Goal: Task Accomplishment & Management: Complete application form

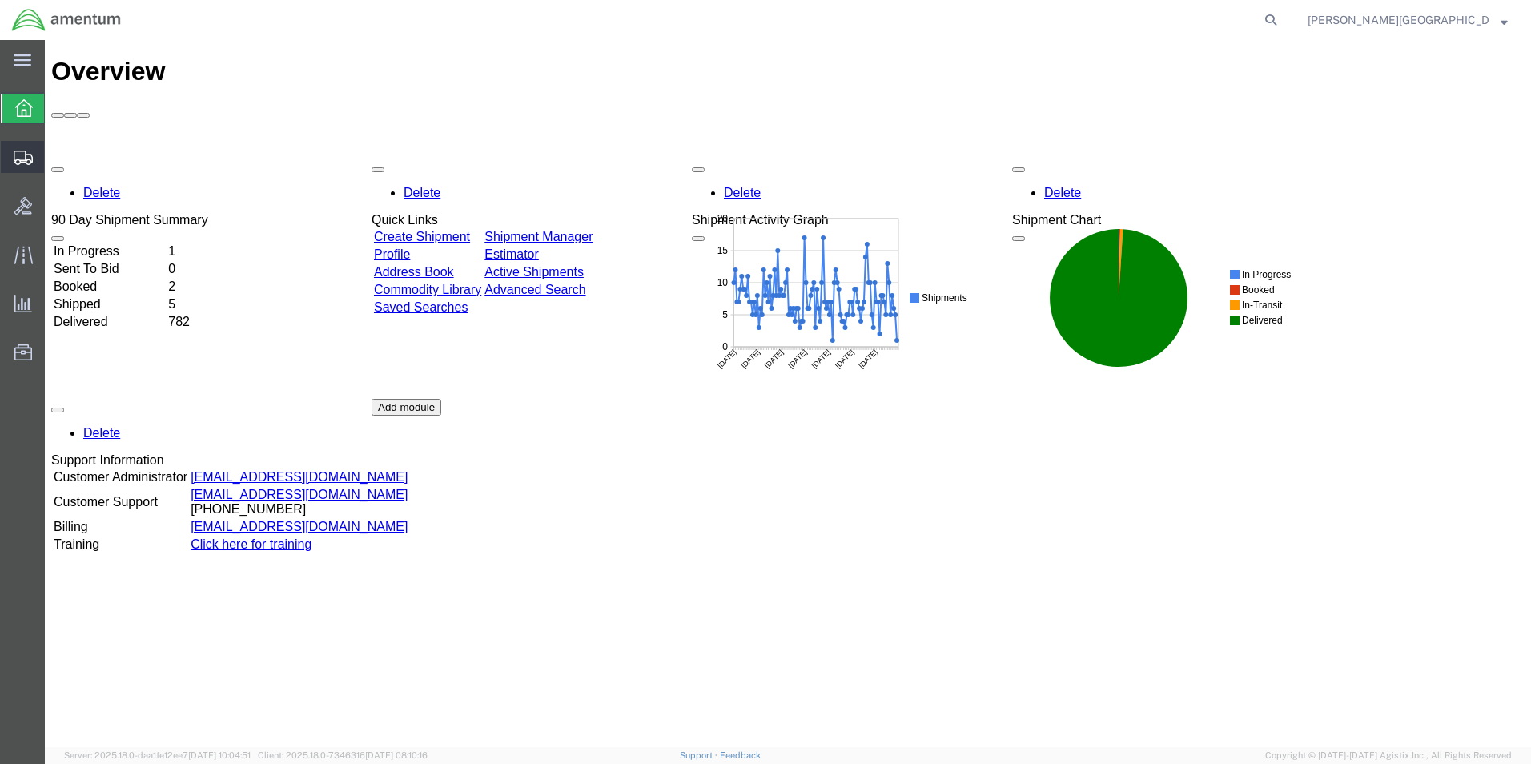
click at [0, 0] on span "Create Shipment" at bounding box center [0, 0] width 0 height 0
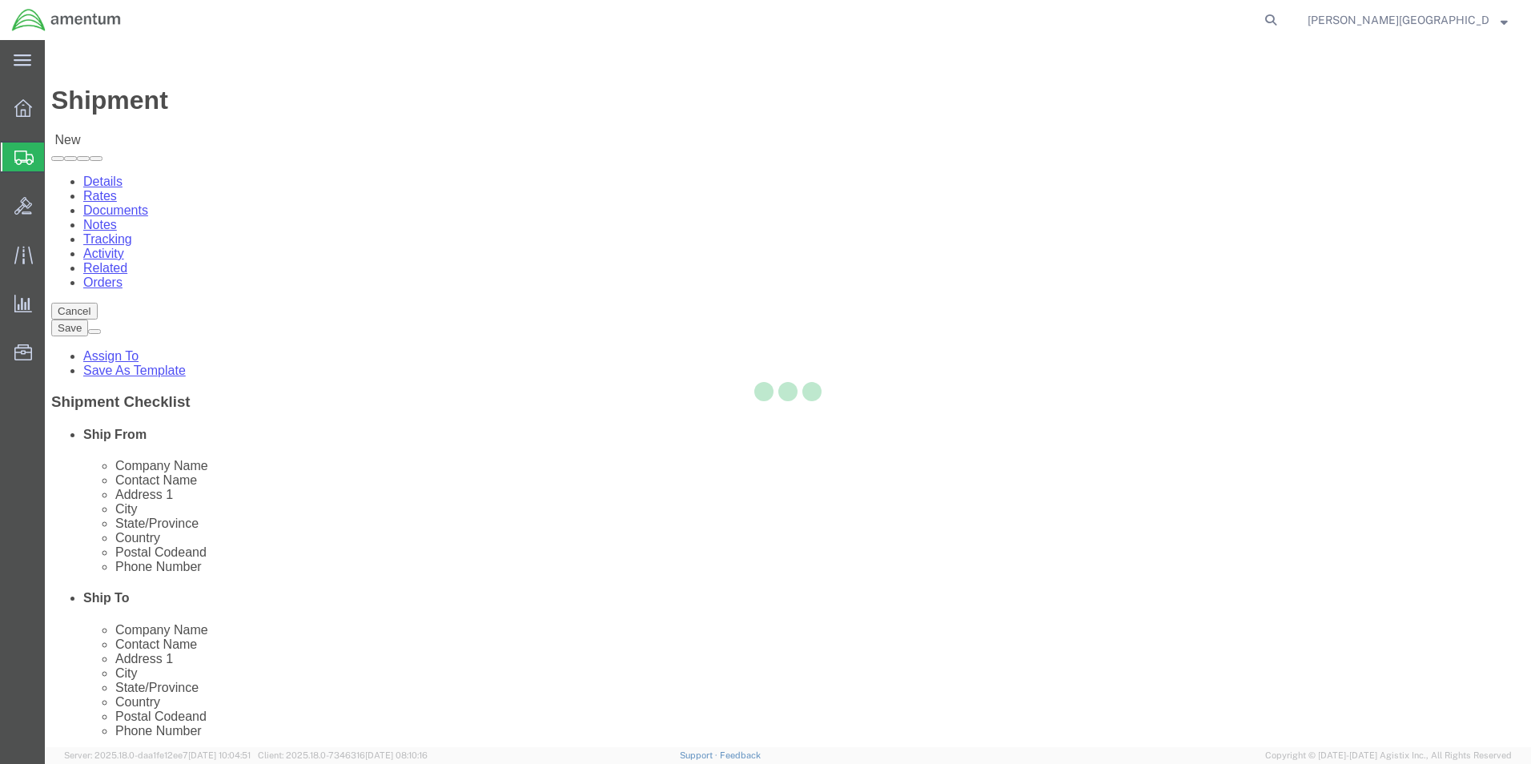
select select
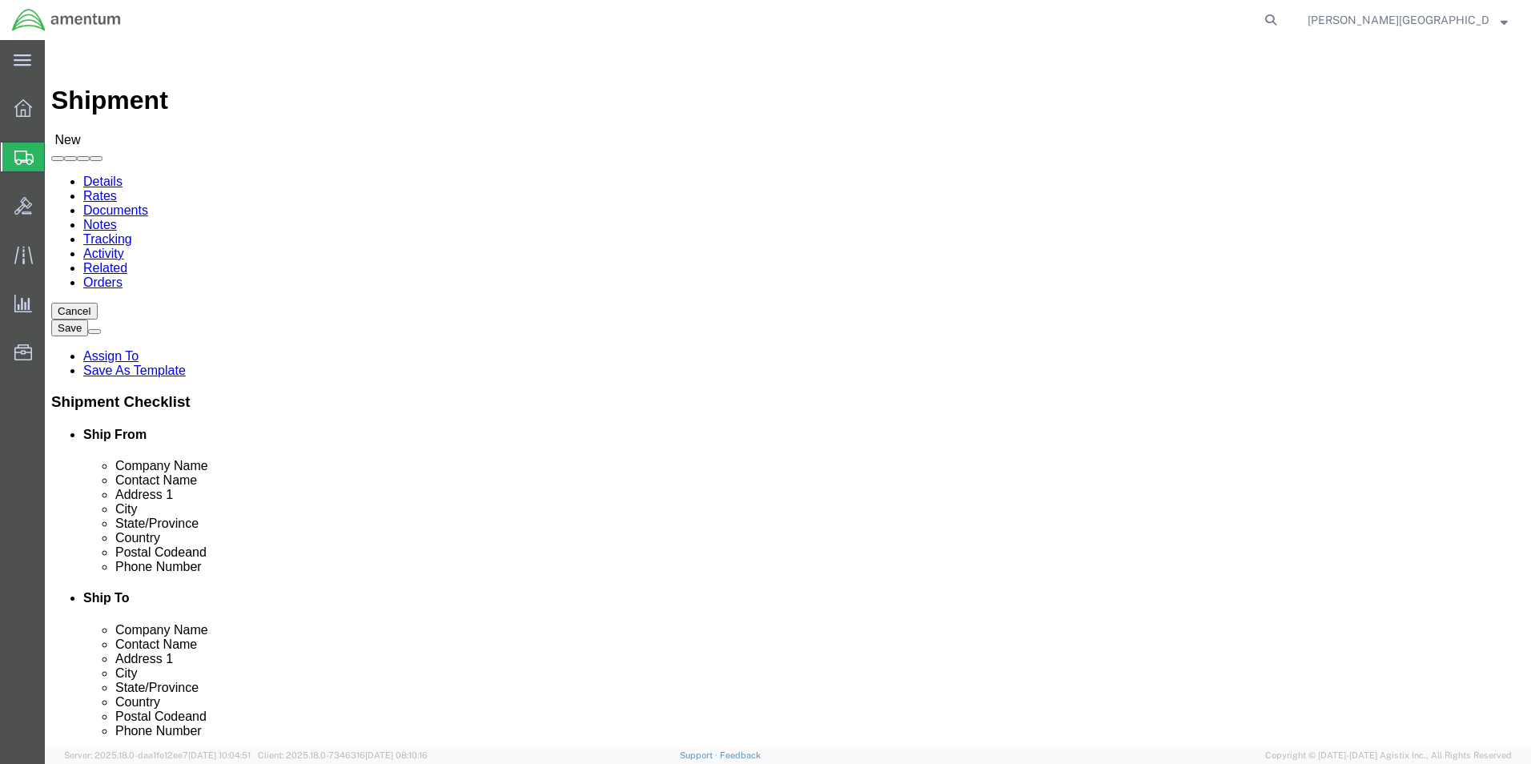
scroll to position [3122, 0]
select select "49940"
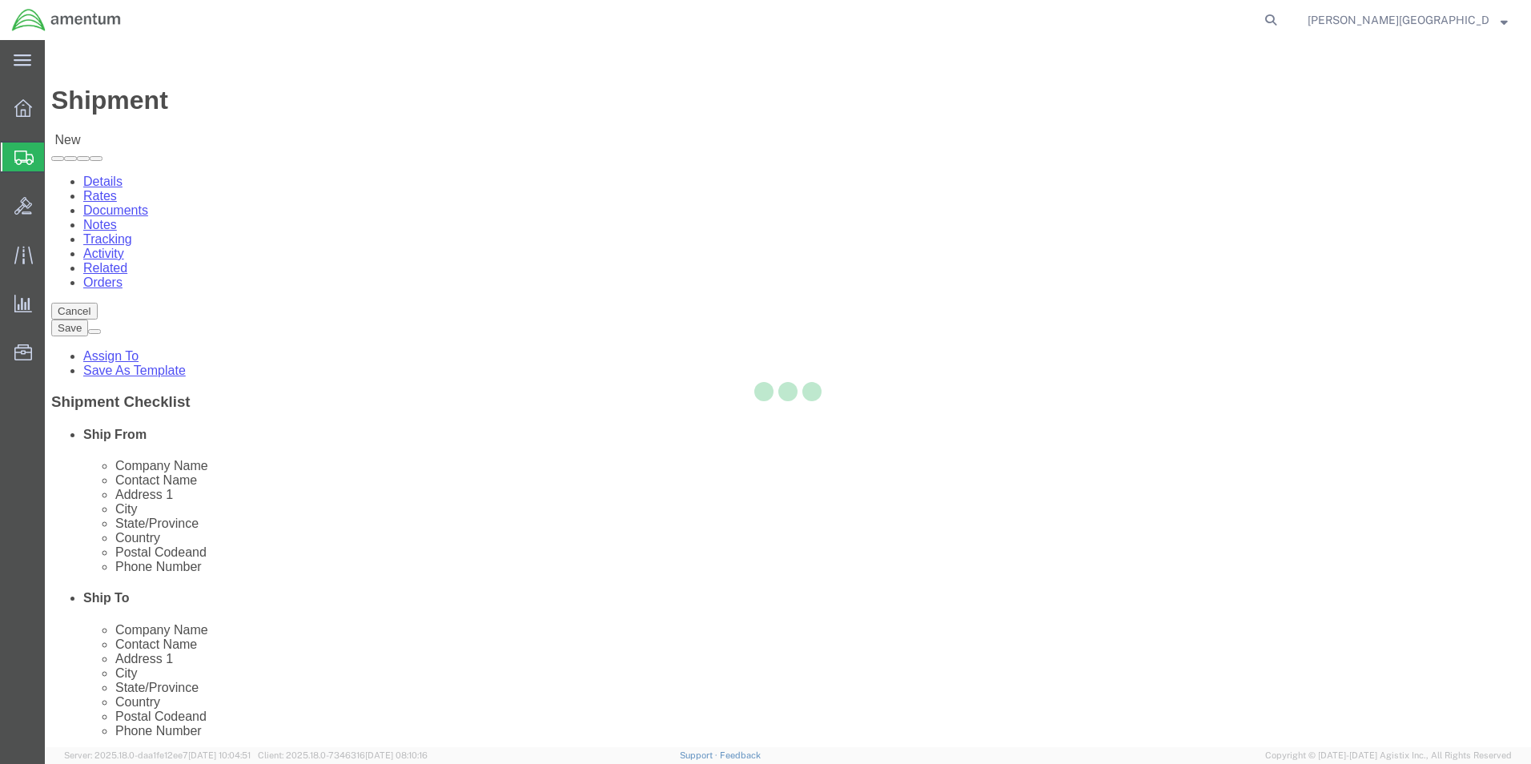
select select "[GEOGRAPHIC_DATA]"
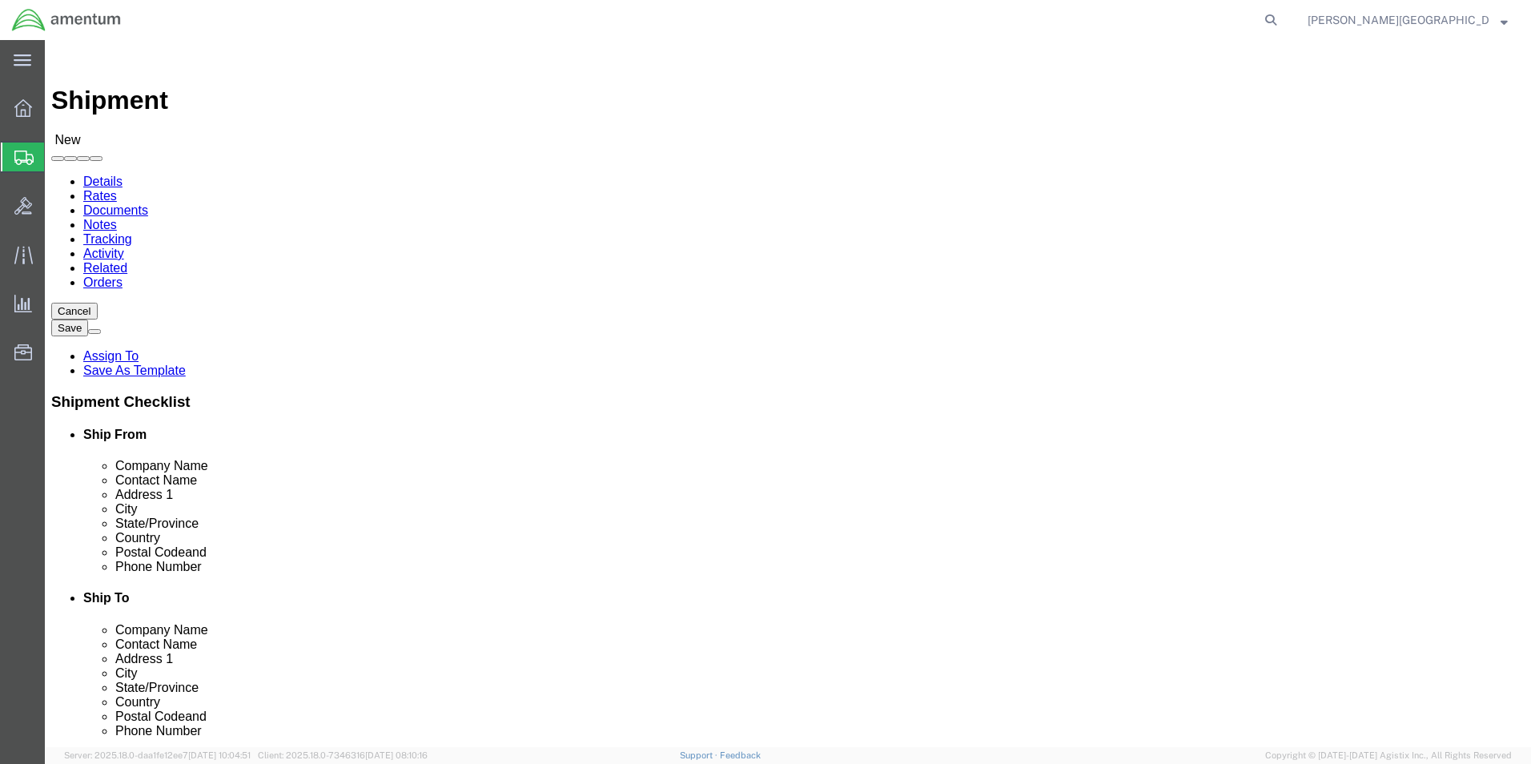
drag, startPoint x: 315, startPoint y: 550, endPoint x: 231, endPoint y: 550, distance: 84.1
click input "text"
type input "[PHONE_NUMBER]"
select select "49939"
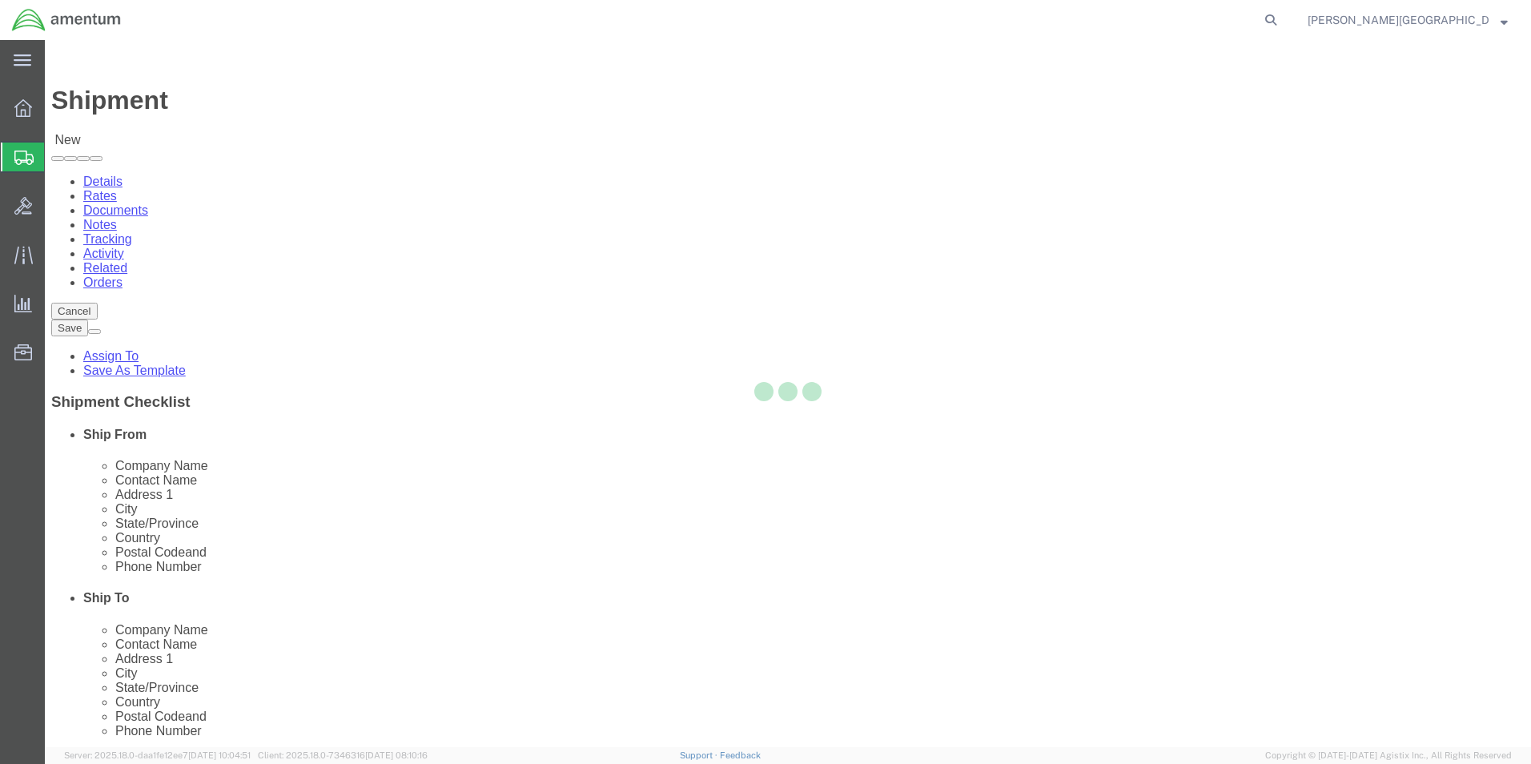
select select "[GEOGRAPHIC_DATA]"
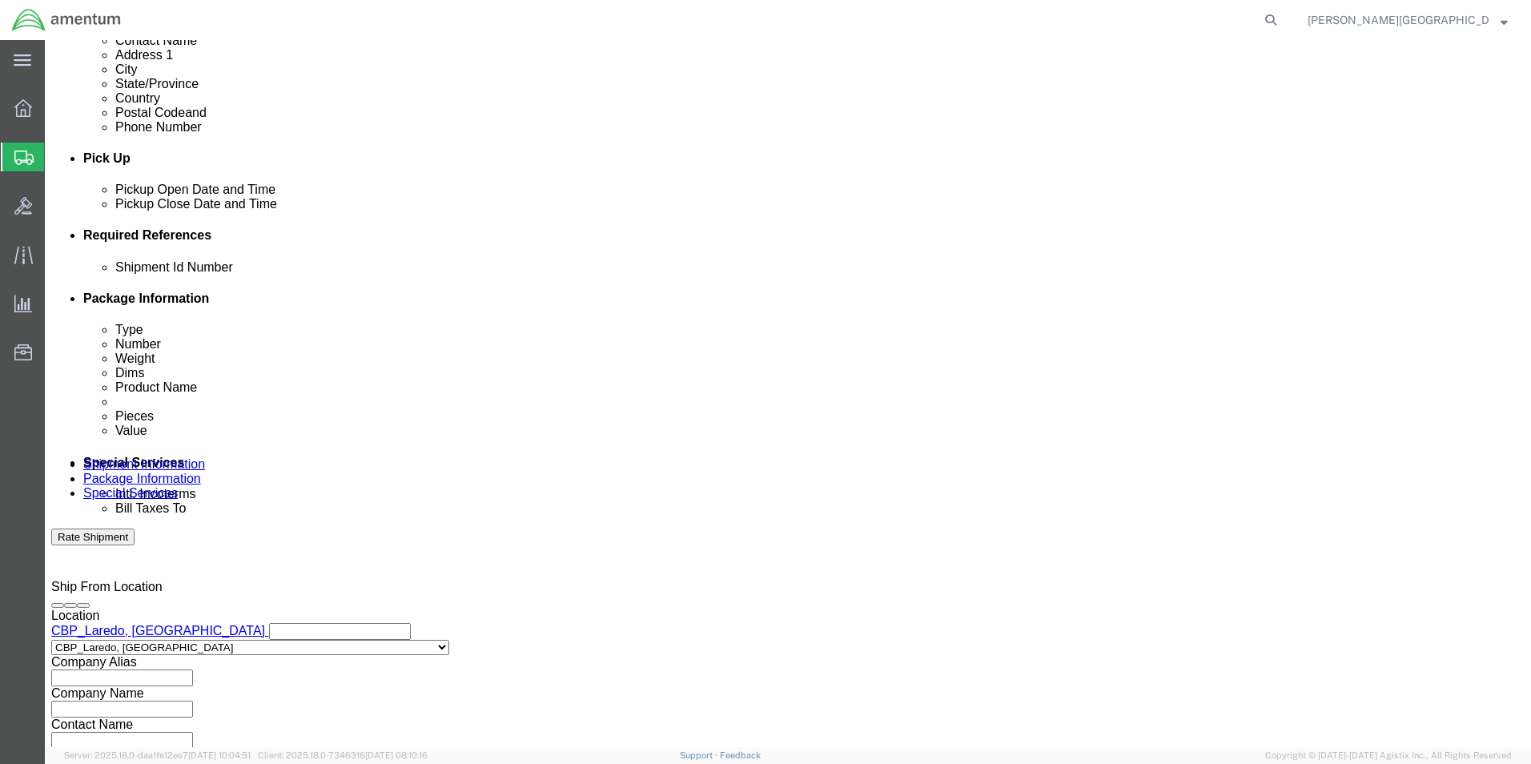
scroll to position [640, 0]
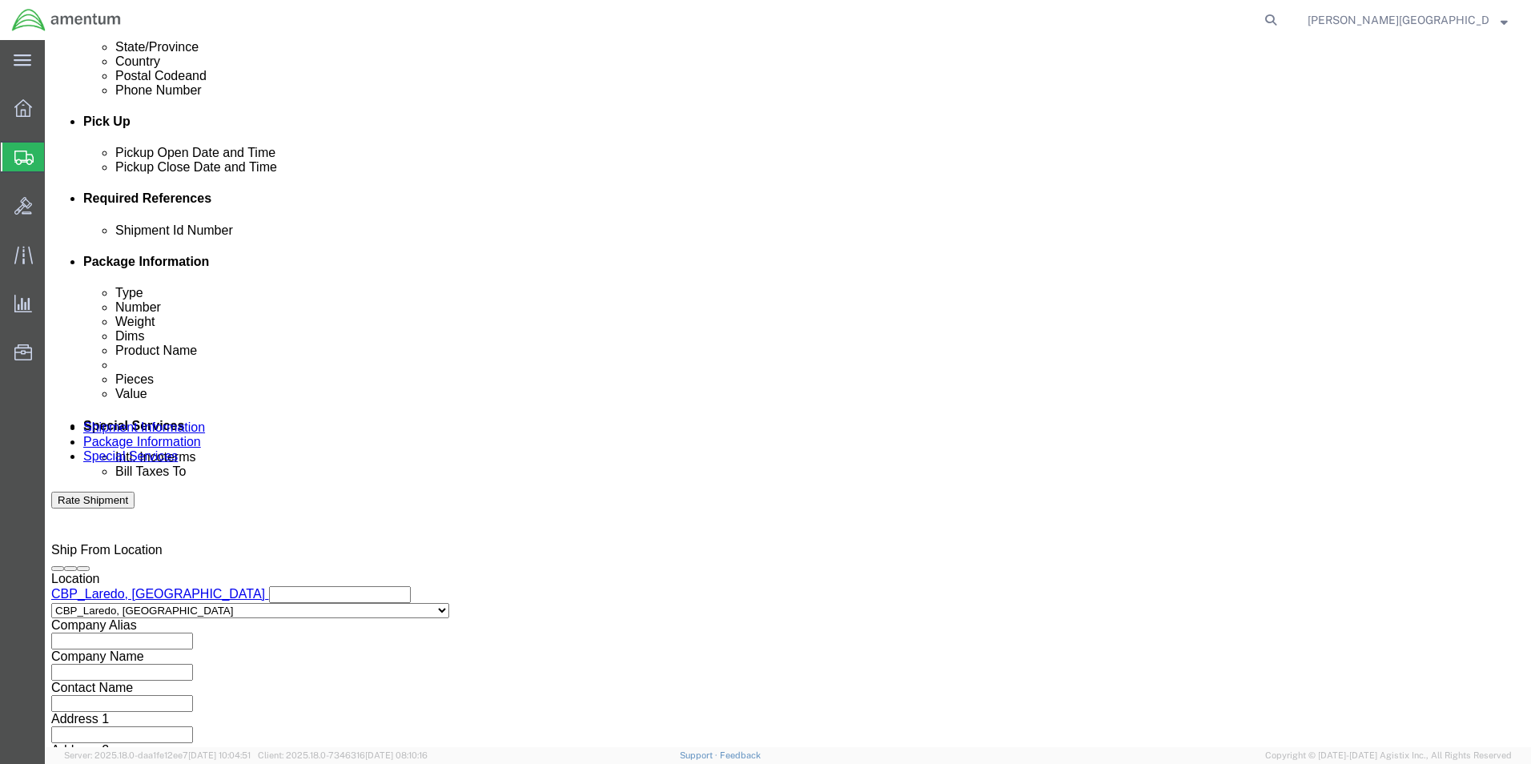
click button "Add reference"
click select "Select Account Type Activity ID Airline Appointment Number ASN Batch Request # …"
select select "DEPT"
click select "Select Account Type Activity ID Airline Appointment Number ASN Batch Request # …"
click input "text"
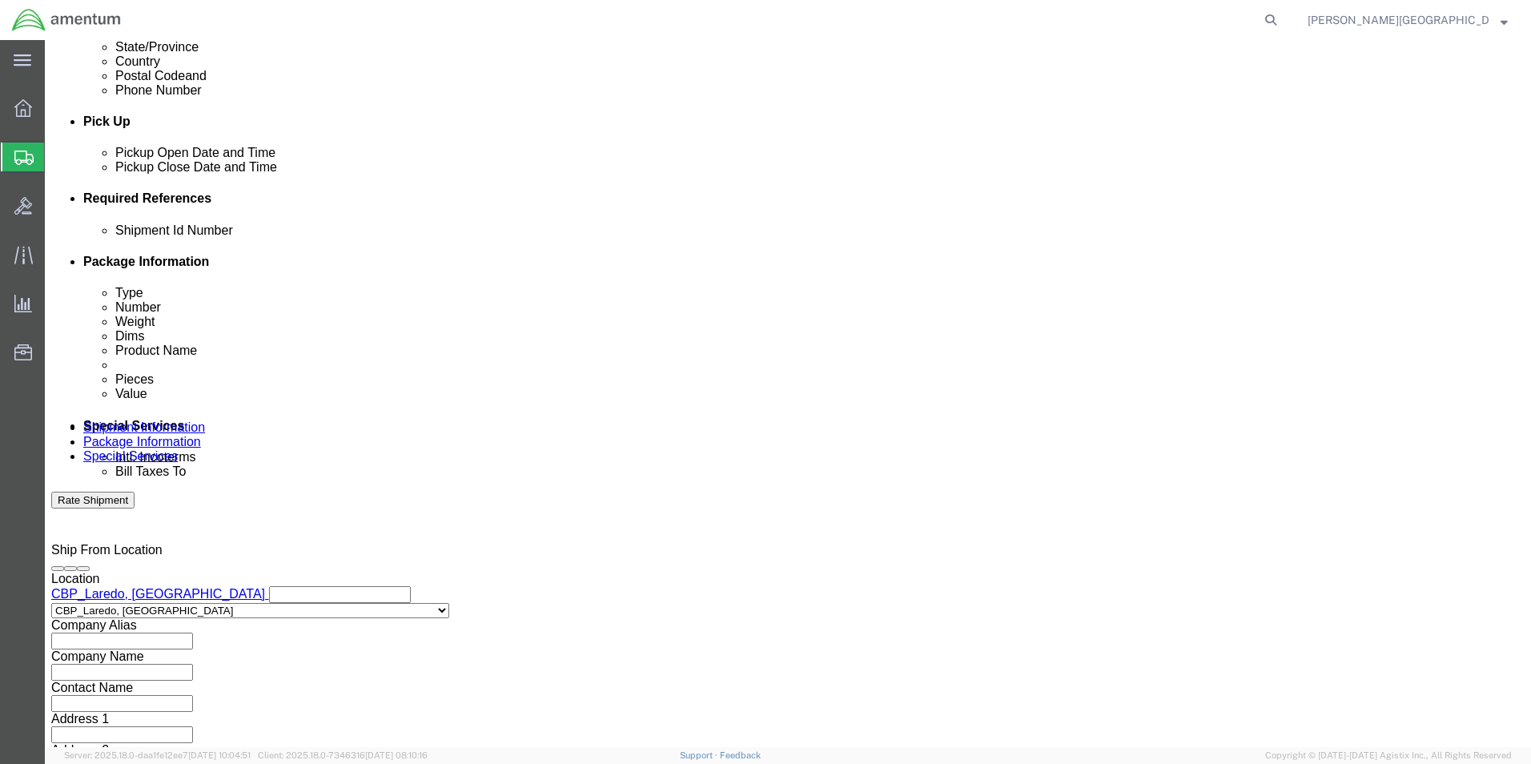
type input "Supply Department"
click button "Add reference"
click select "Select Account Type Activity ID Airline Appointment Number ASN Batch Request # …"
select select "PROJNUM"
click select "Select Account Type Activity ID Airline Appointment Number ASN Batch Request # …"
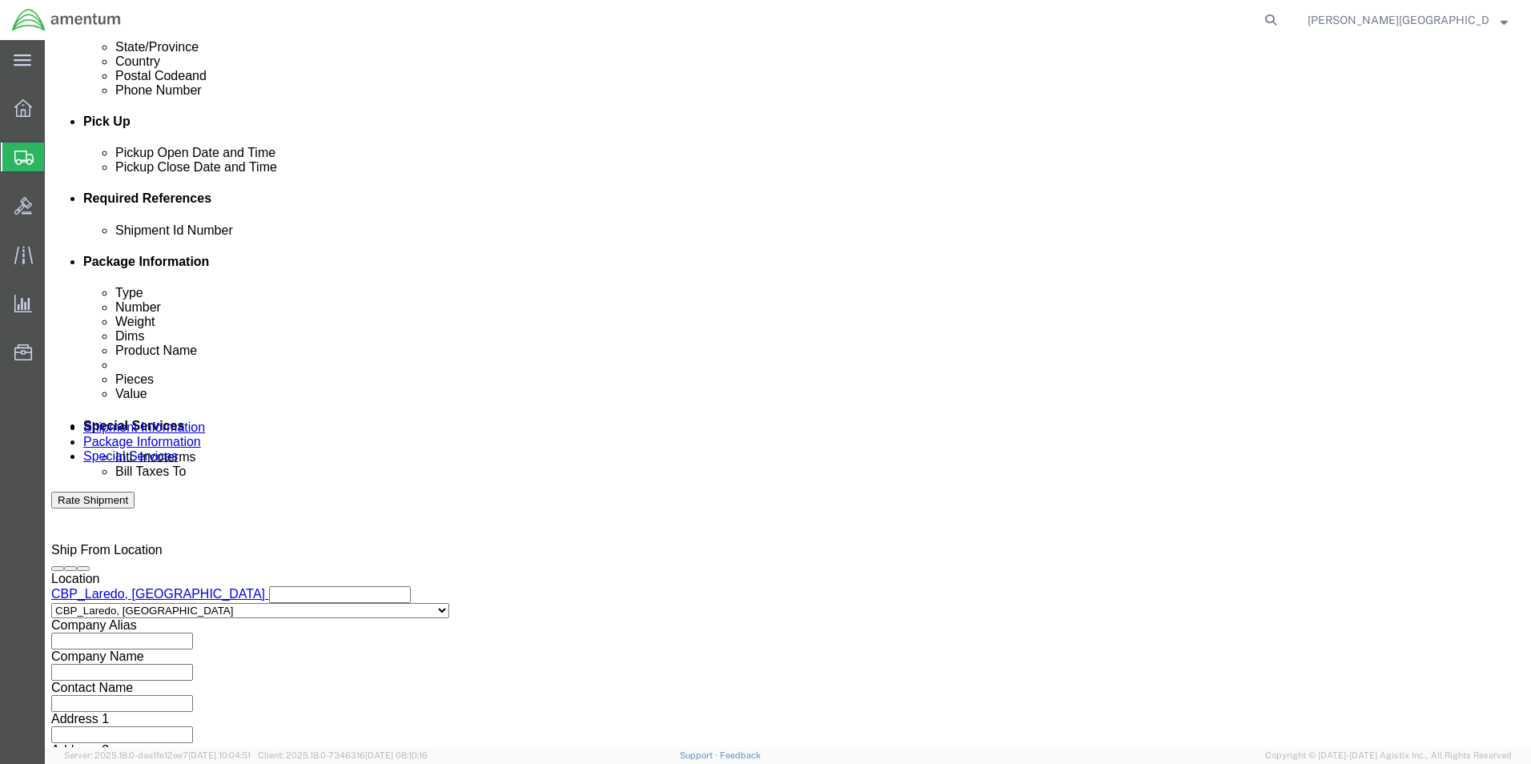
click input "text"
click input "6118.02.03.2219.000.LRT.0000"
type input "6118.03.03.2219.000.LRT.0000"
click button "Add reference"
click select "Select Account Type Activity ID Airline Appointment Number ASN Batch Request # …"
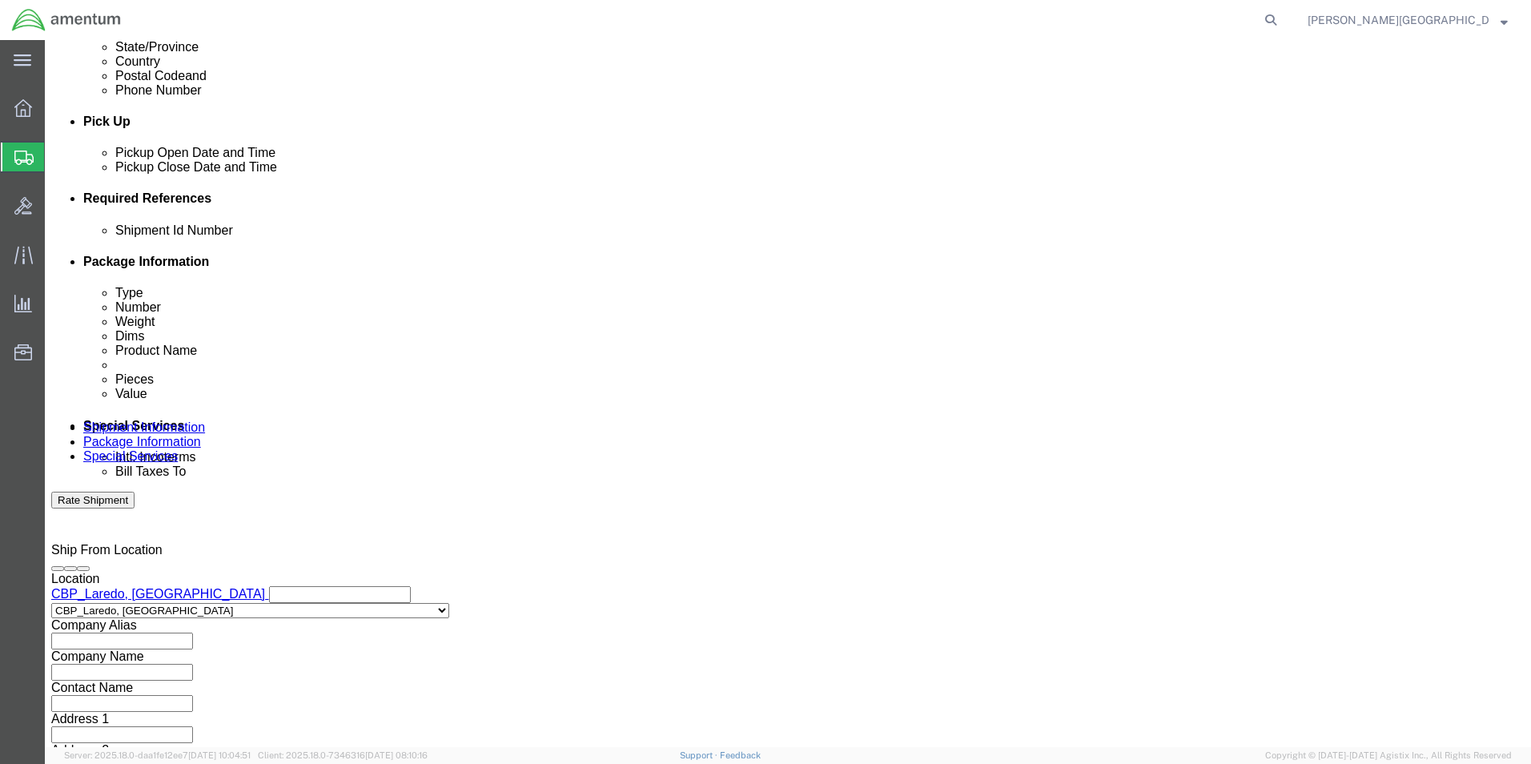
select select "CUSTREF"
click select "Select Account Type Activity ID Airline Appointment Number ASN Batch Request # …"
click input "text"
paste input "328468"
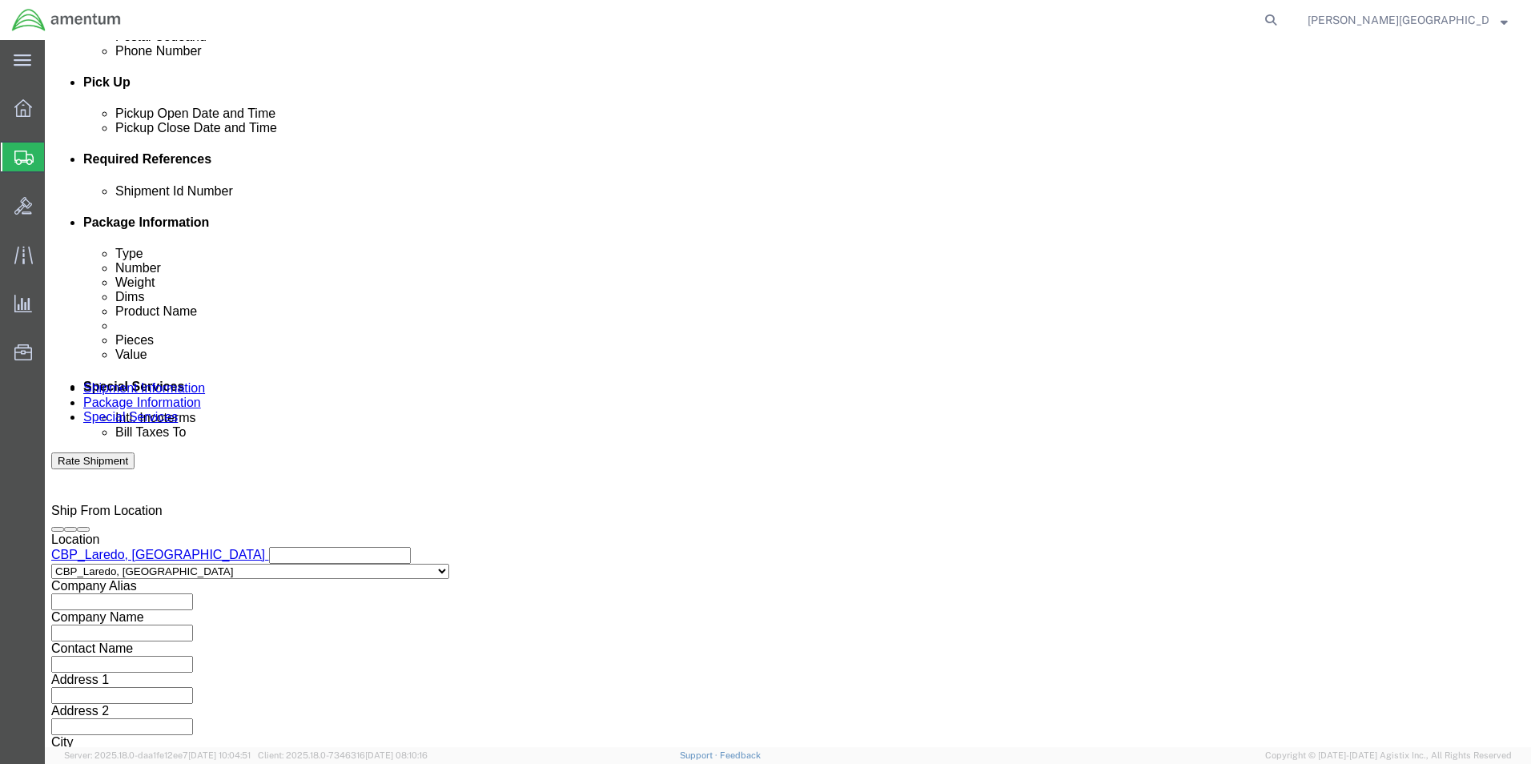
scroll to position [698, 0]
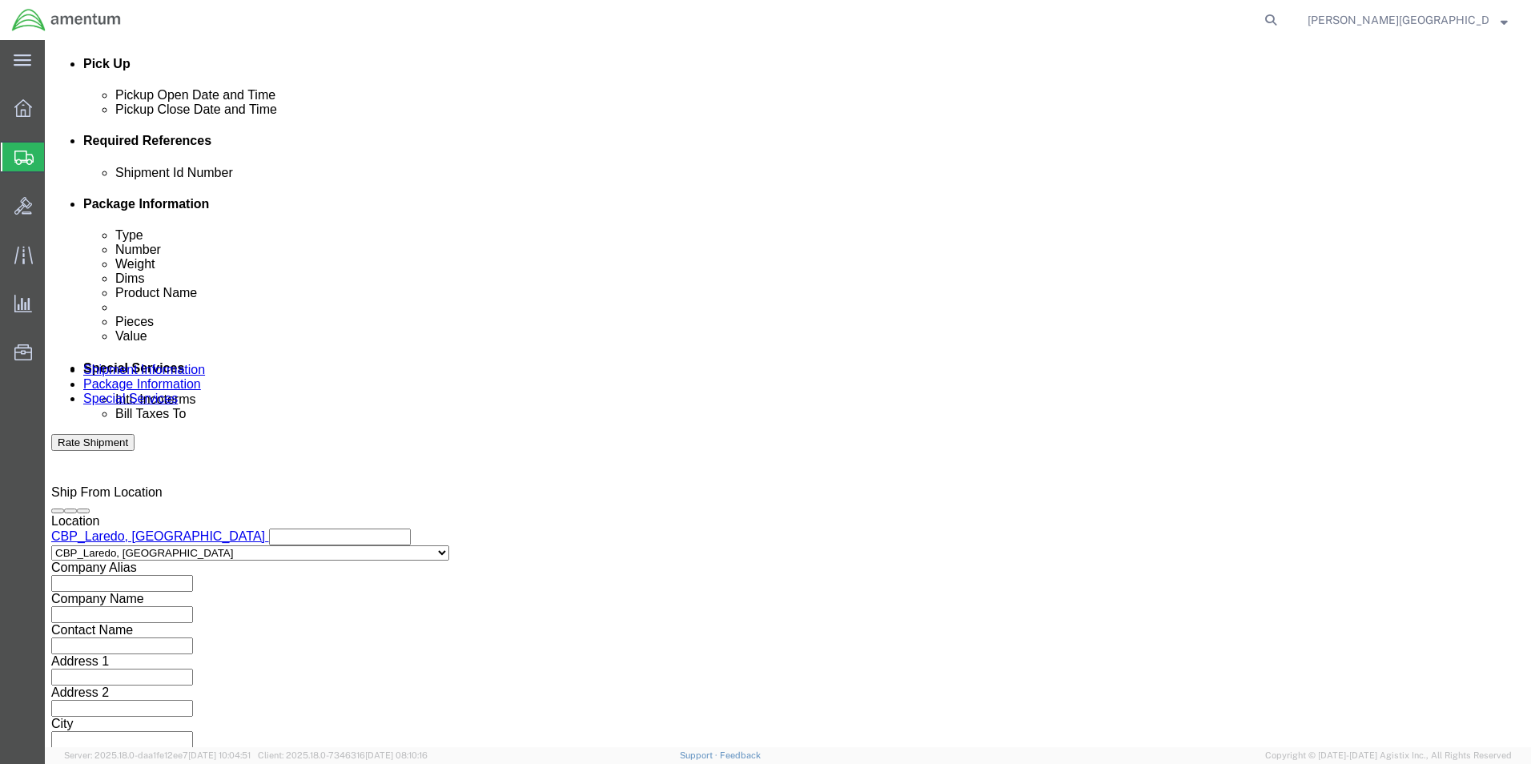
type input "USAGE#: 328468 Outside Temp."
click button "Continue"
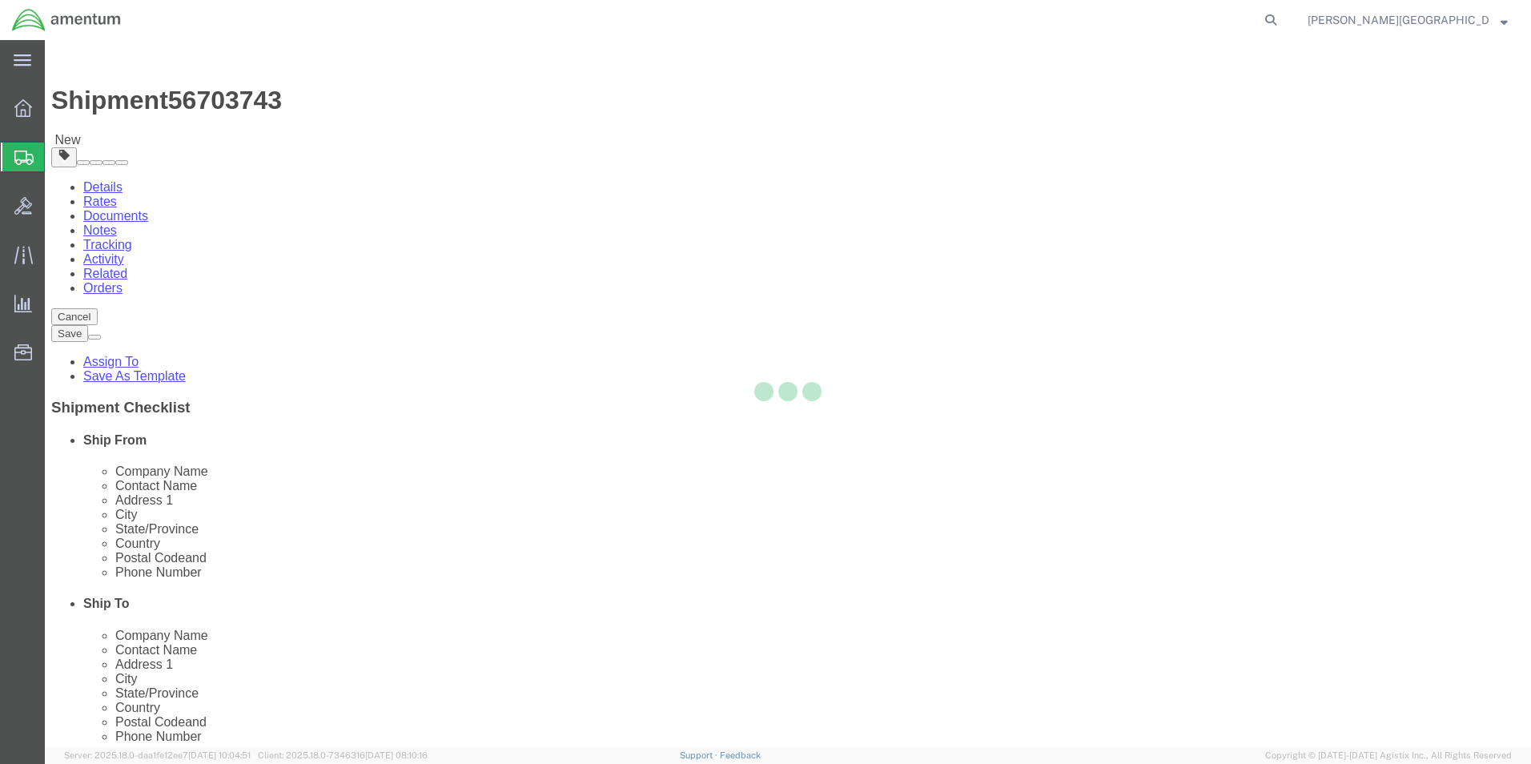
select select "CBOX"
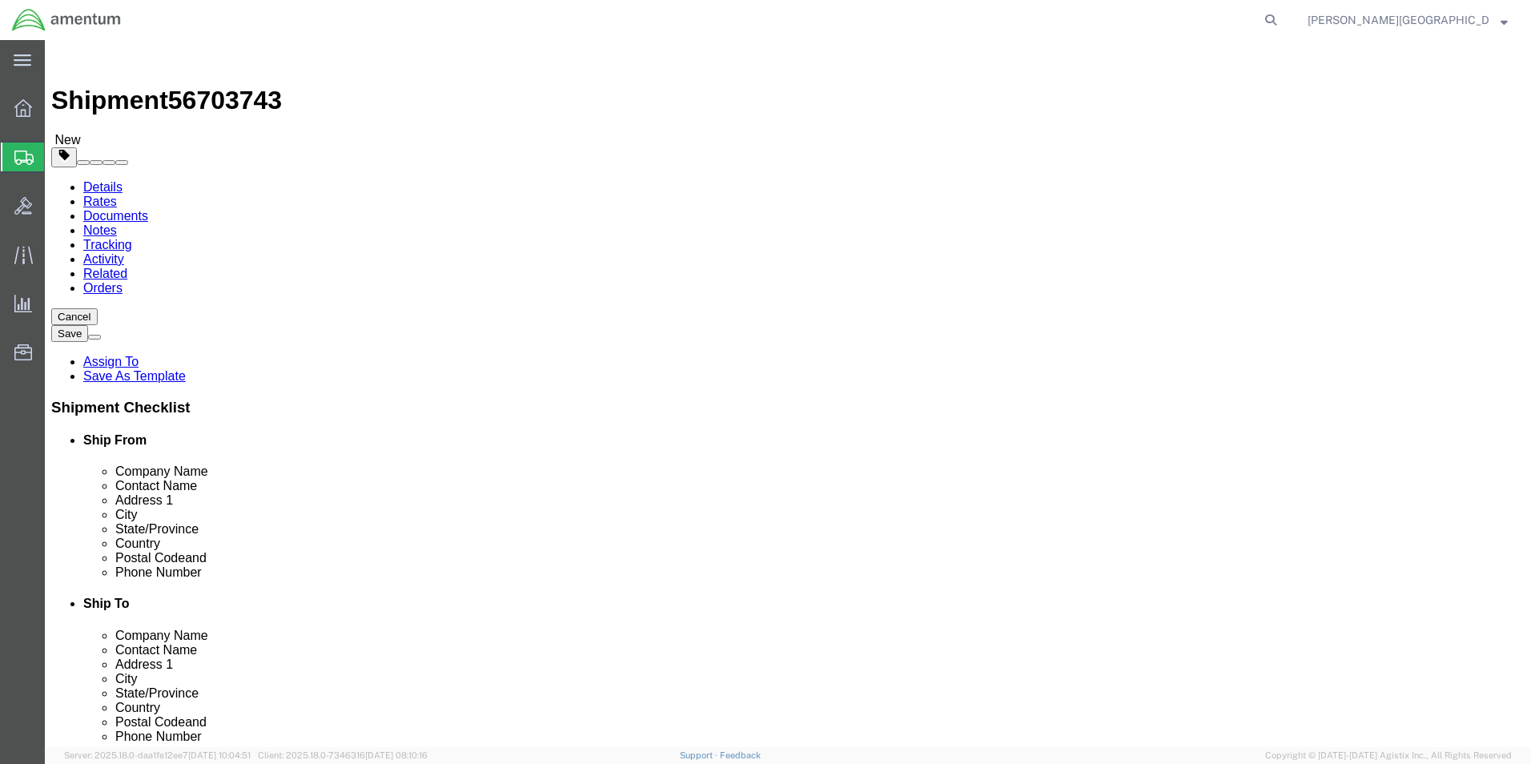
click input "text"
type input "10"
type input "8"
click input "0.00"
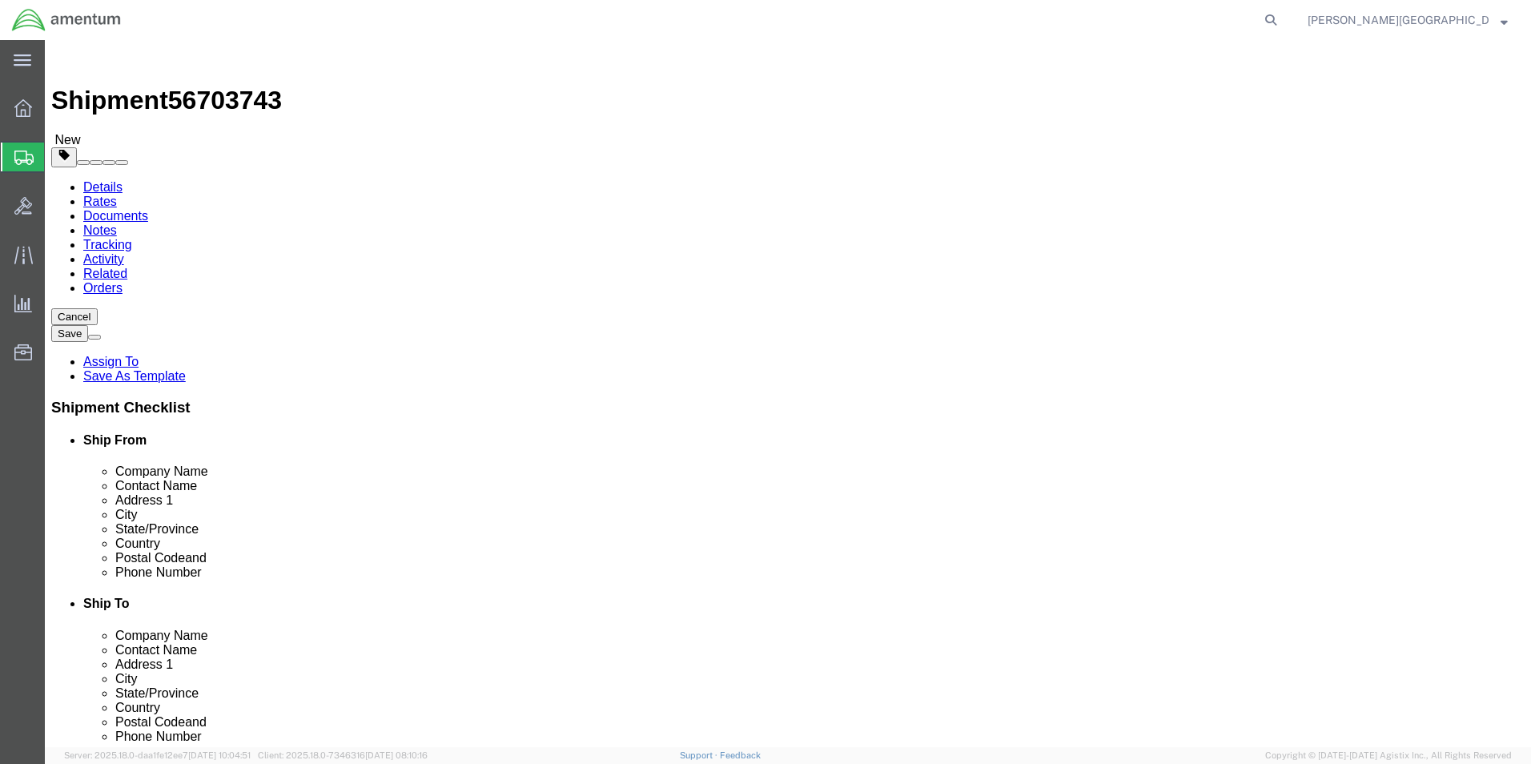
type input "1.00"
click link "Add Content"
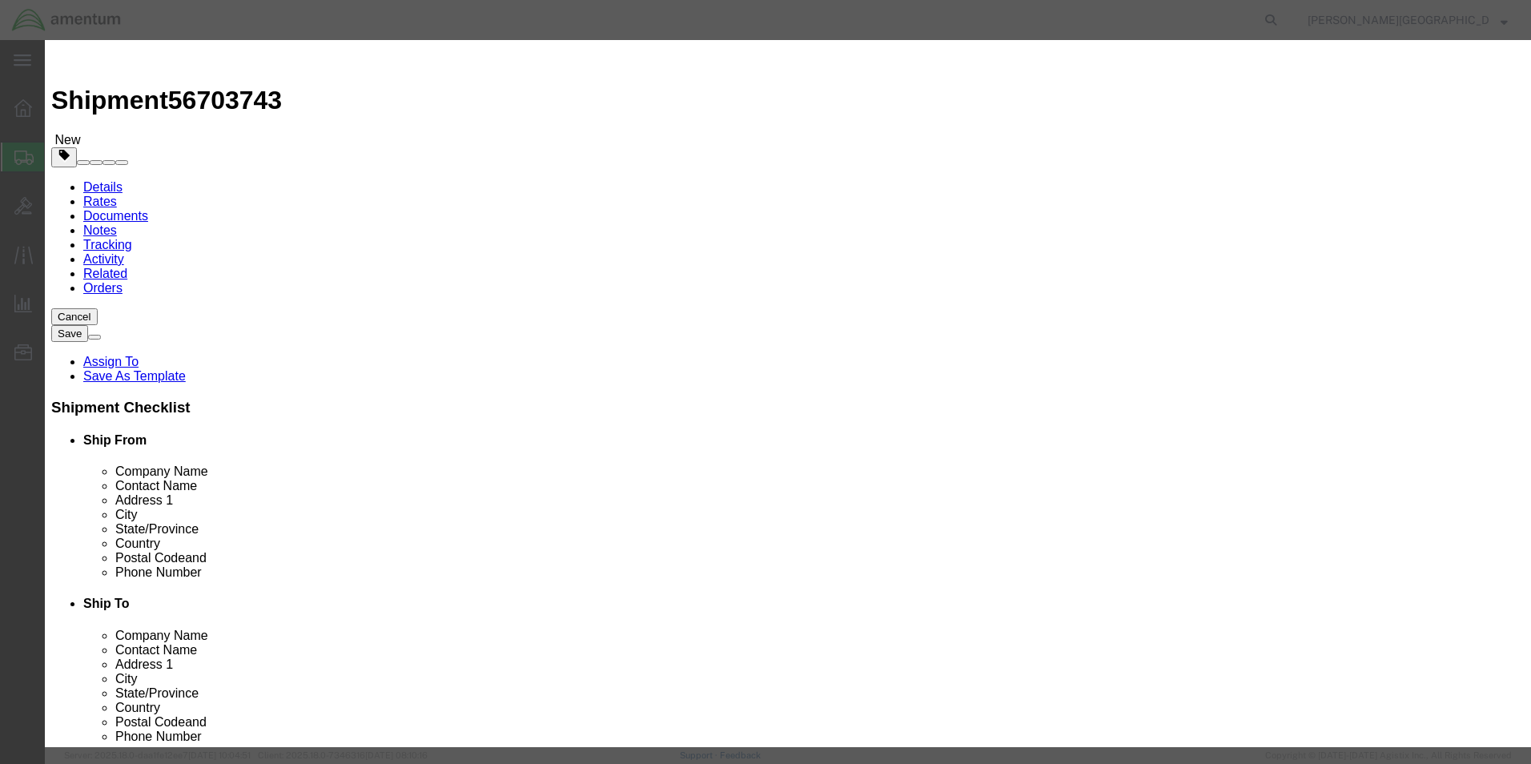
click input "text"
paste input "OUTSIDE AIR TEMPERATURE"
type input "OUTSIDE AIR TEMPERATURE"
click input "0"
type input "1"
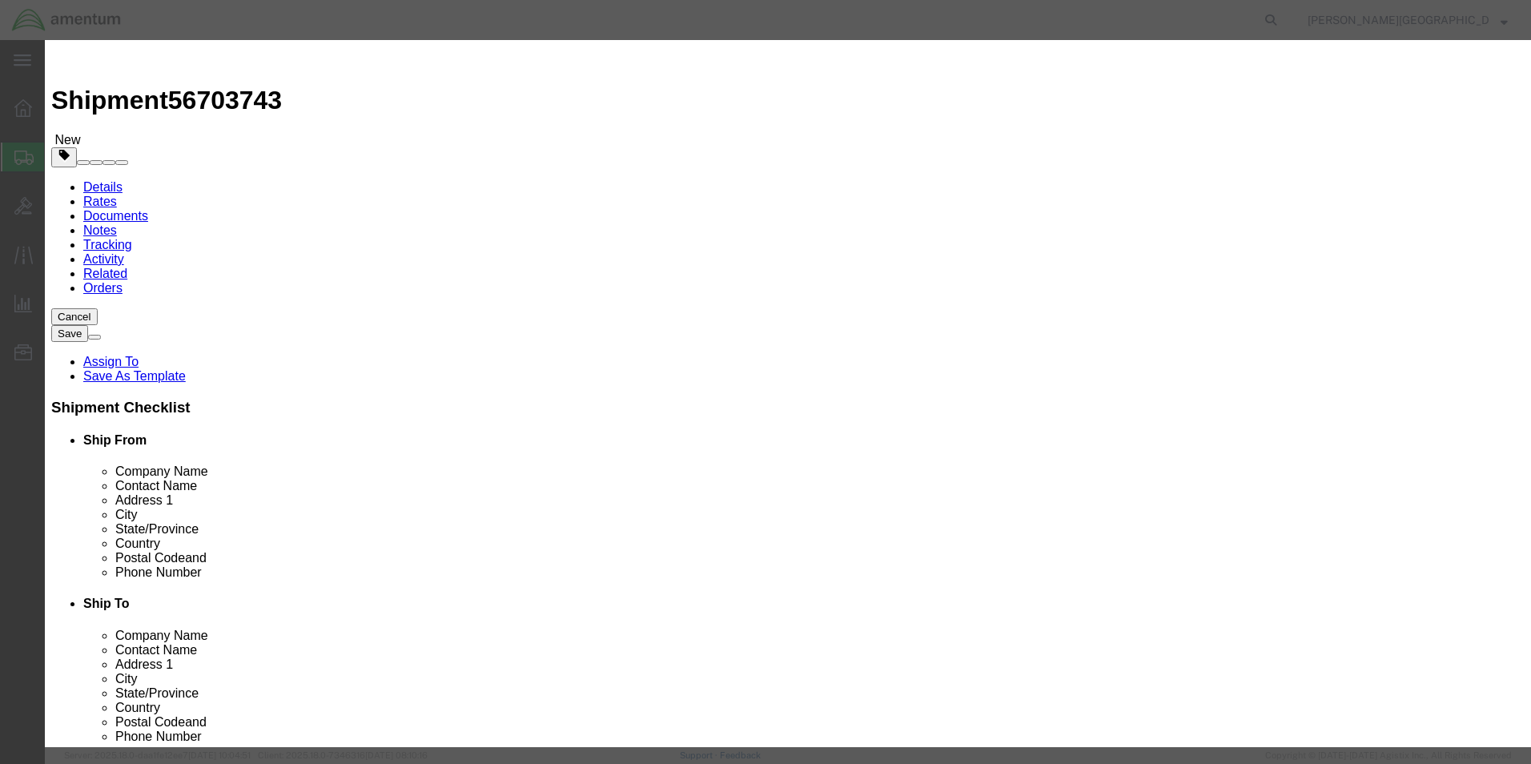
click input "text"
click input "350."
type input "350.00"
select select "USD"
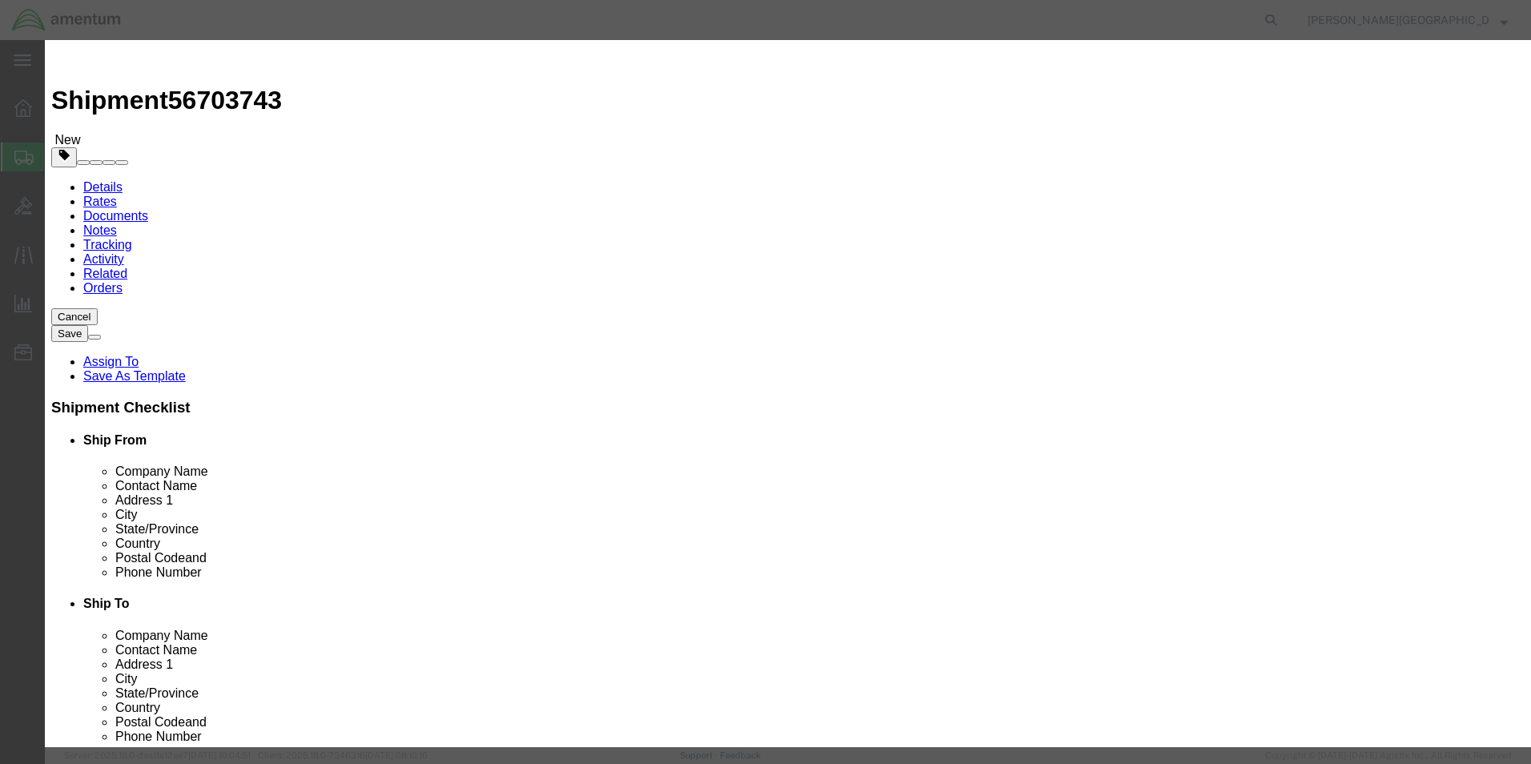
click input "350.00"
type input "3,500.00"
click textarea
paste textarea "7050A3341039"
type textarea "PN: 7050A3341039"
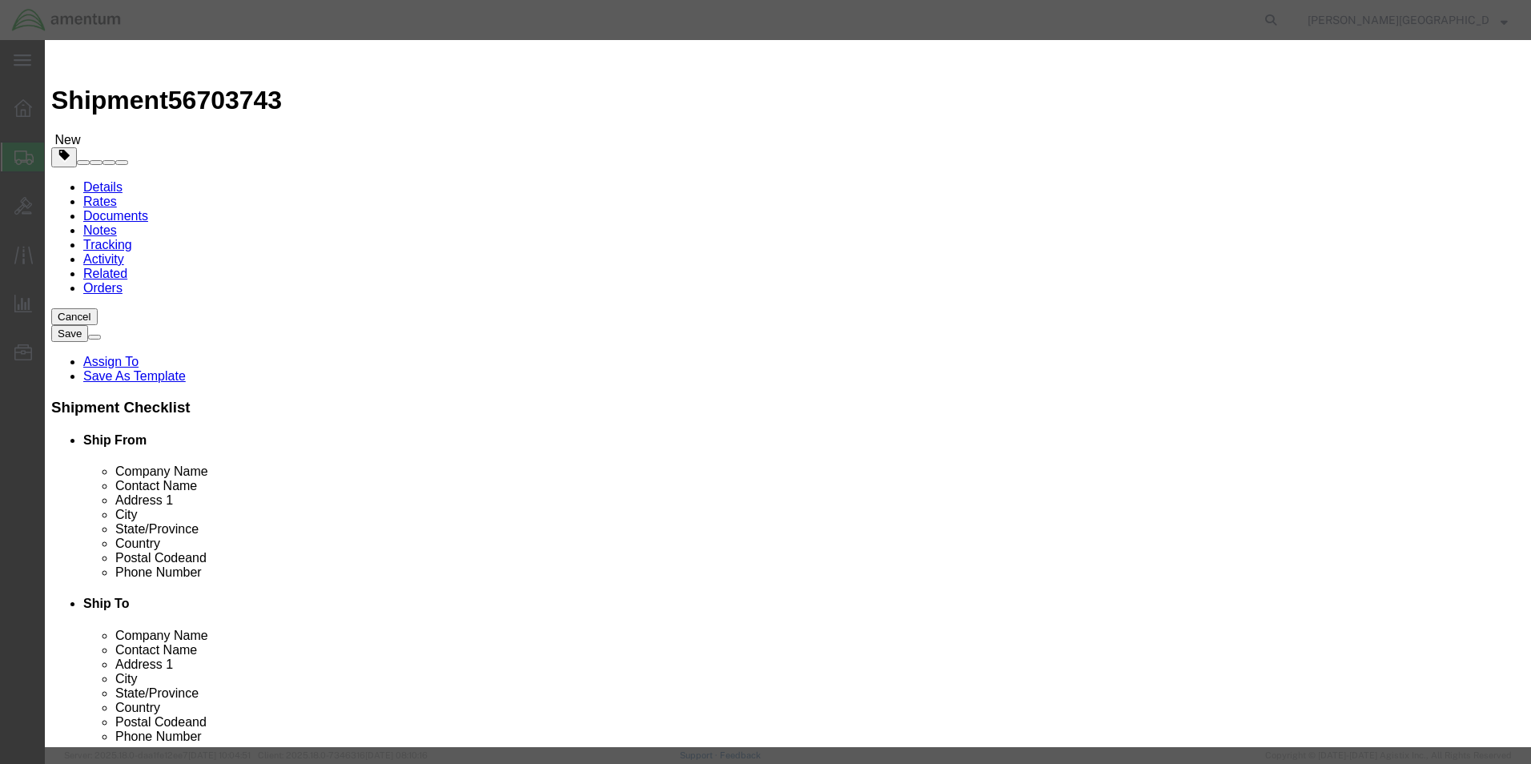
click button "Save & Close"
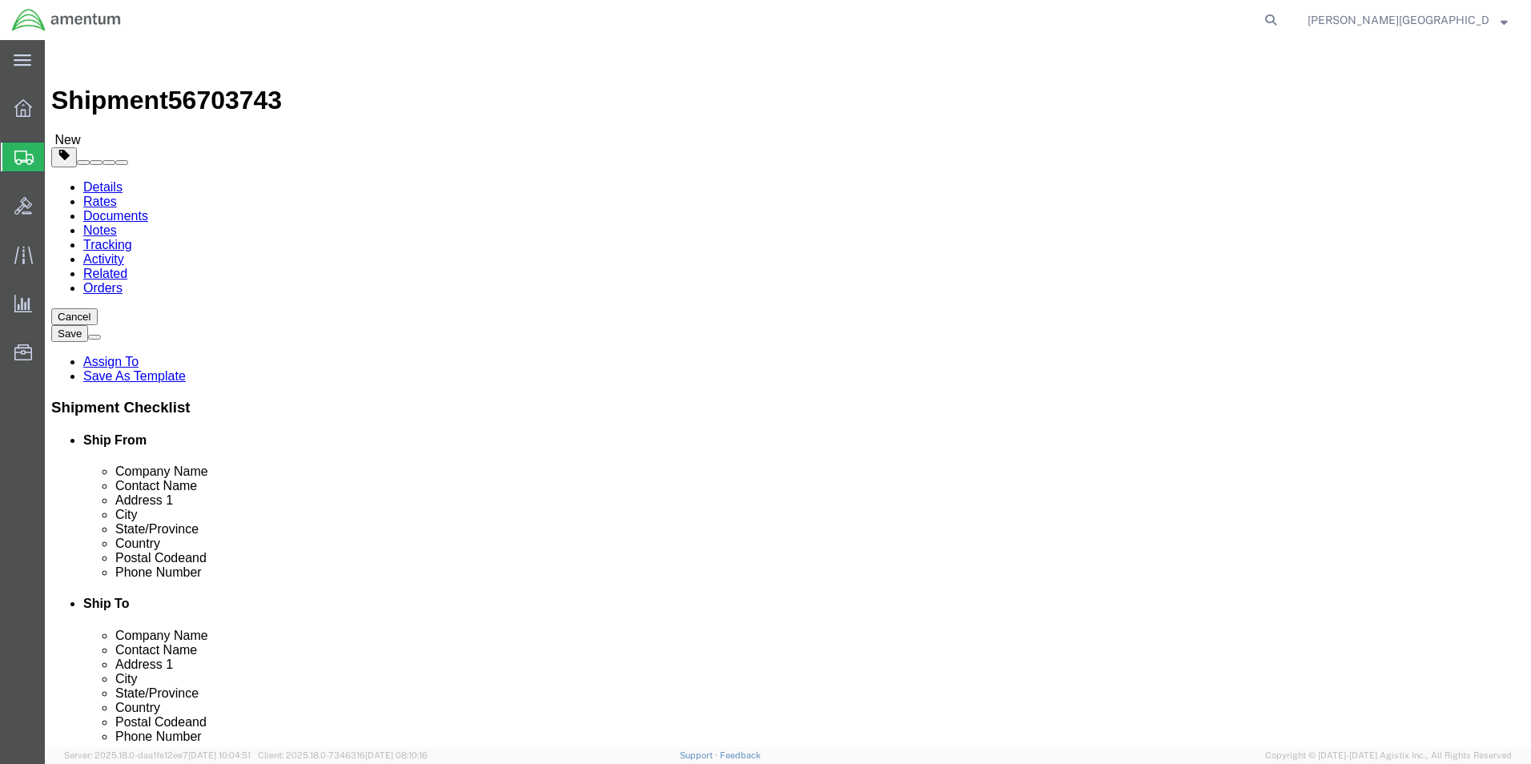
click button "Previous"
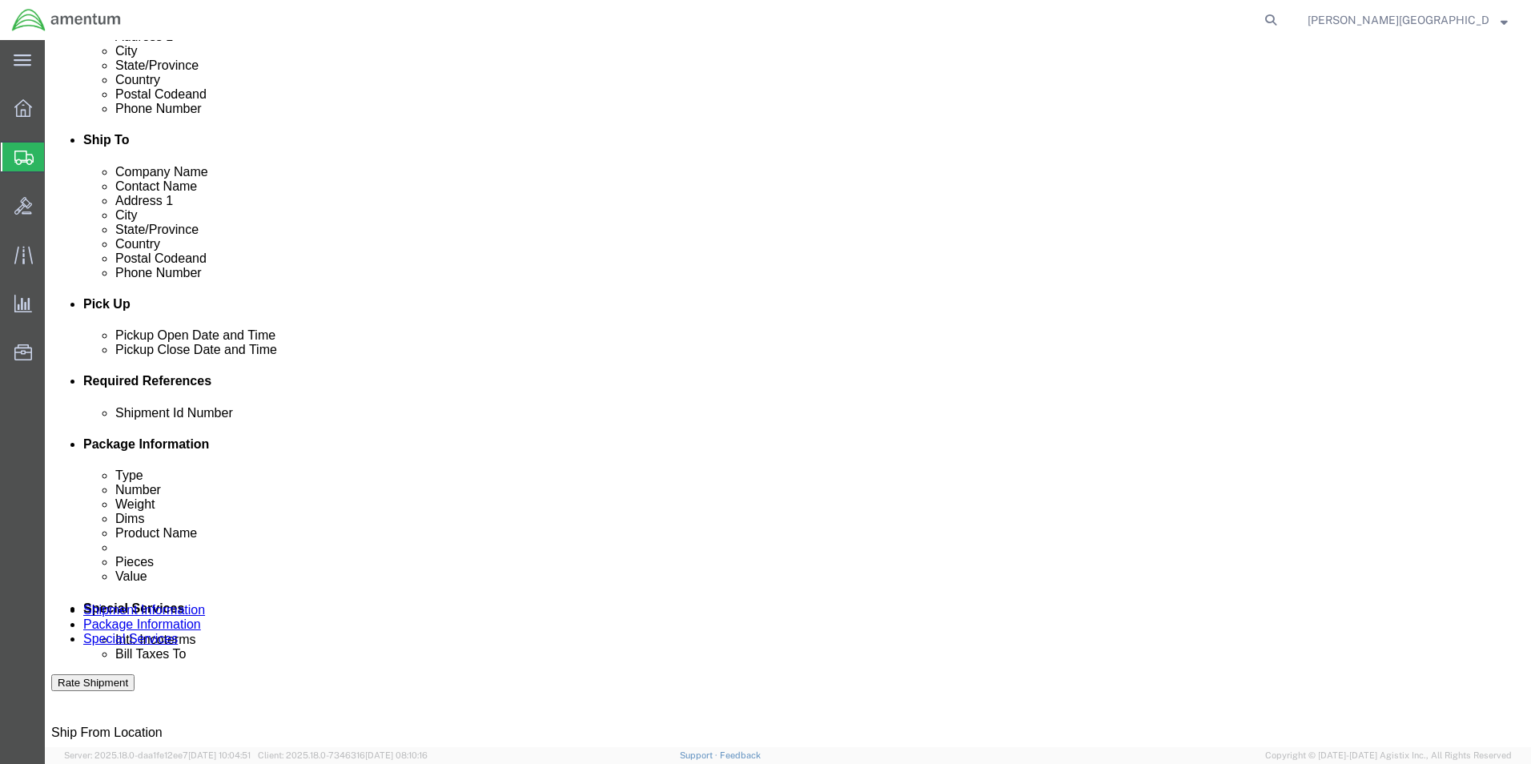
scroll to position [560, 0]
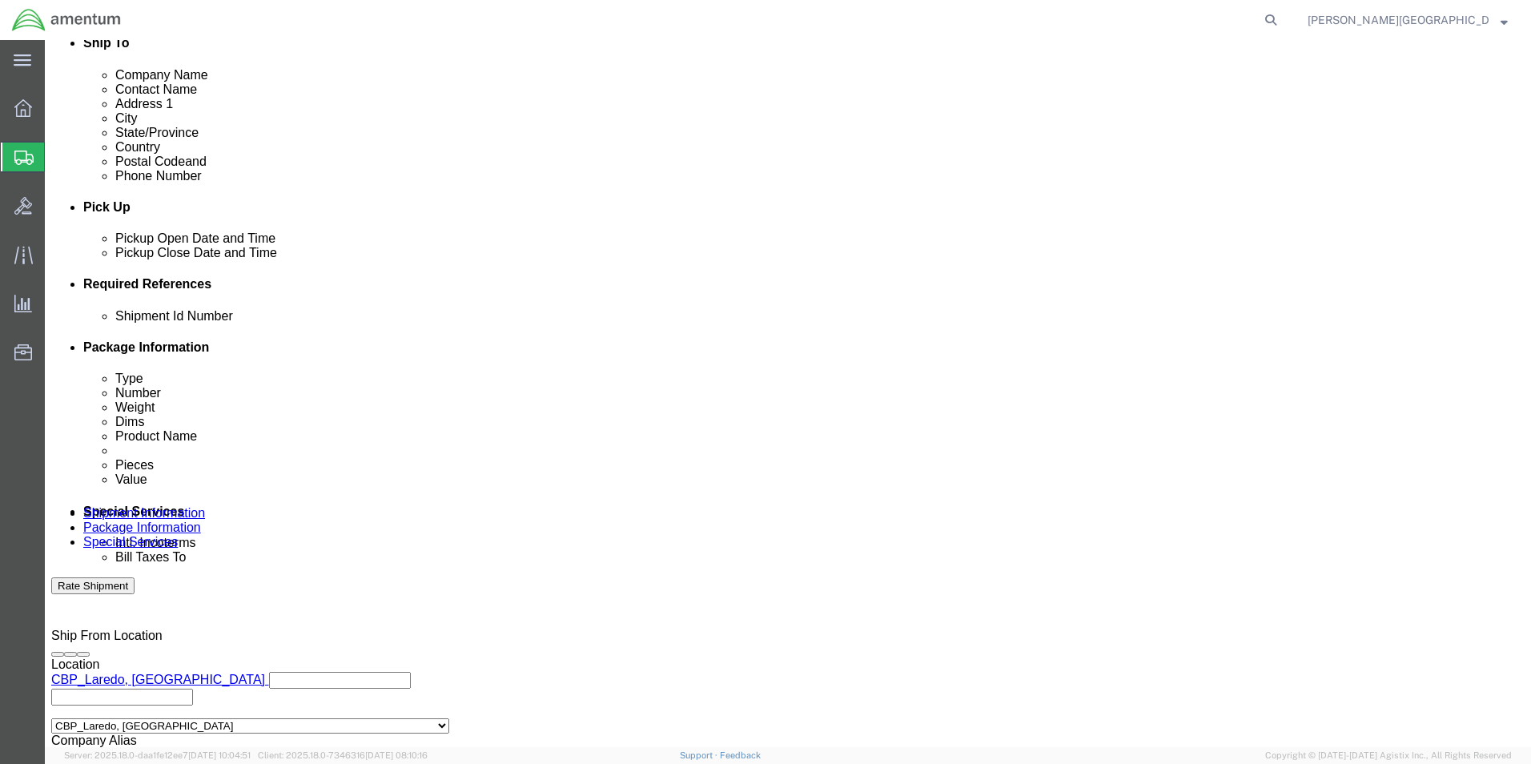
click input "text"
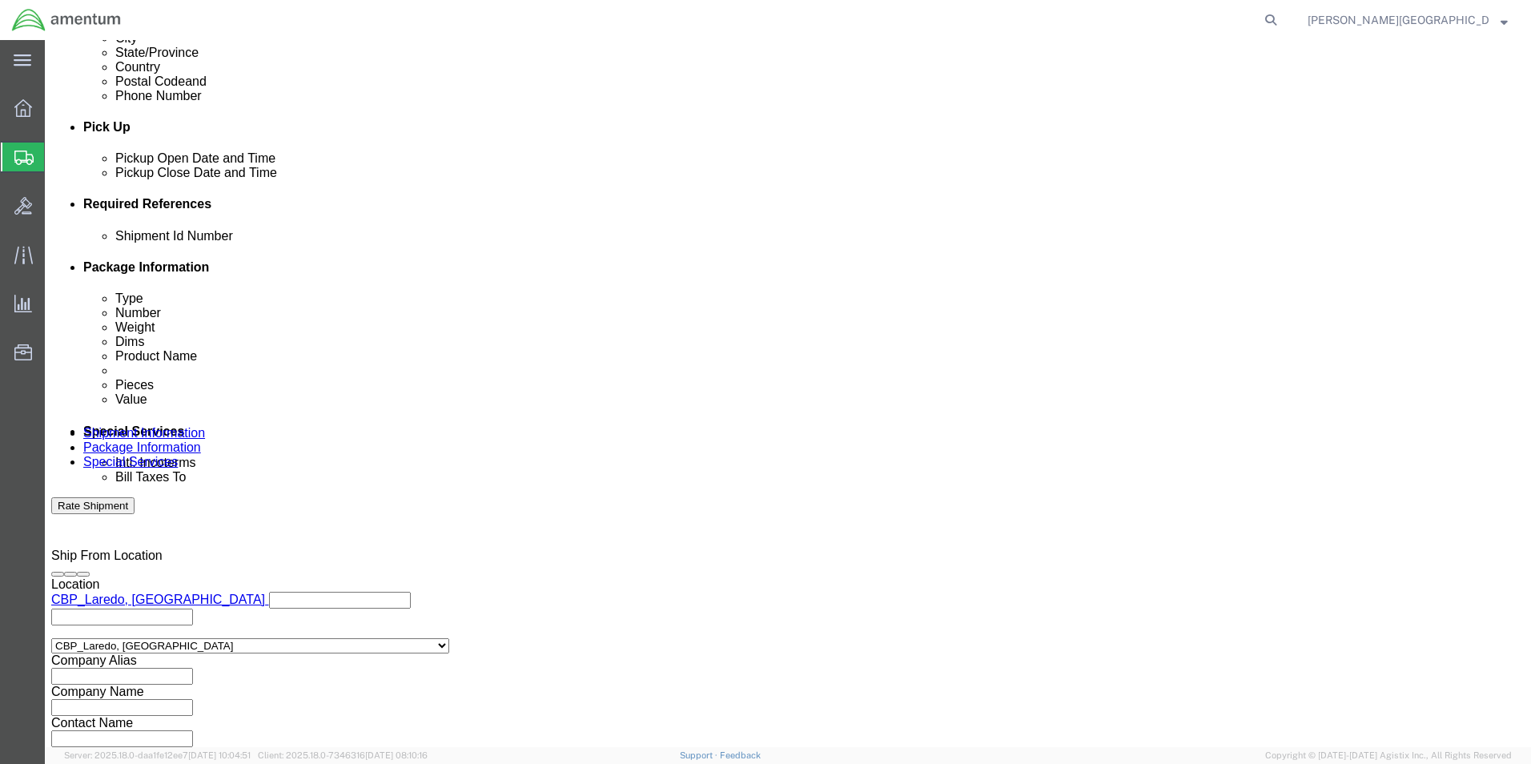
scroll to position [698, 0]
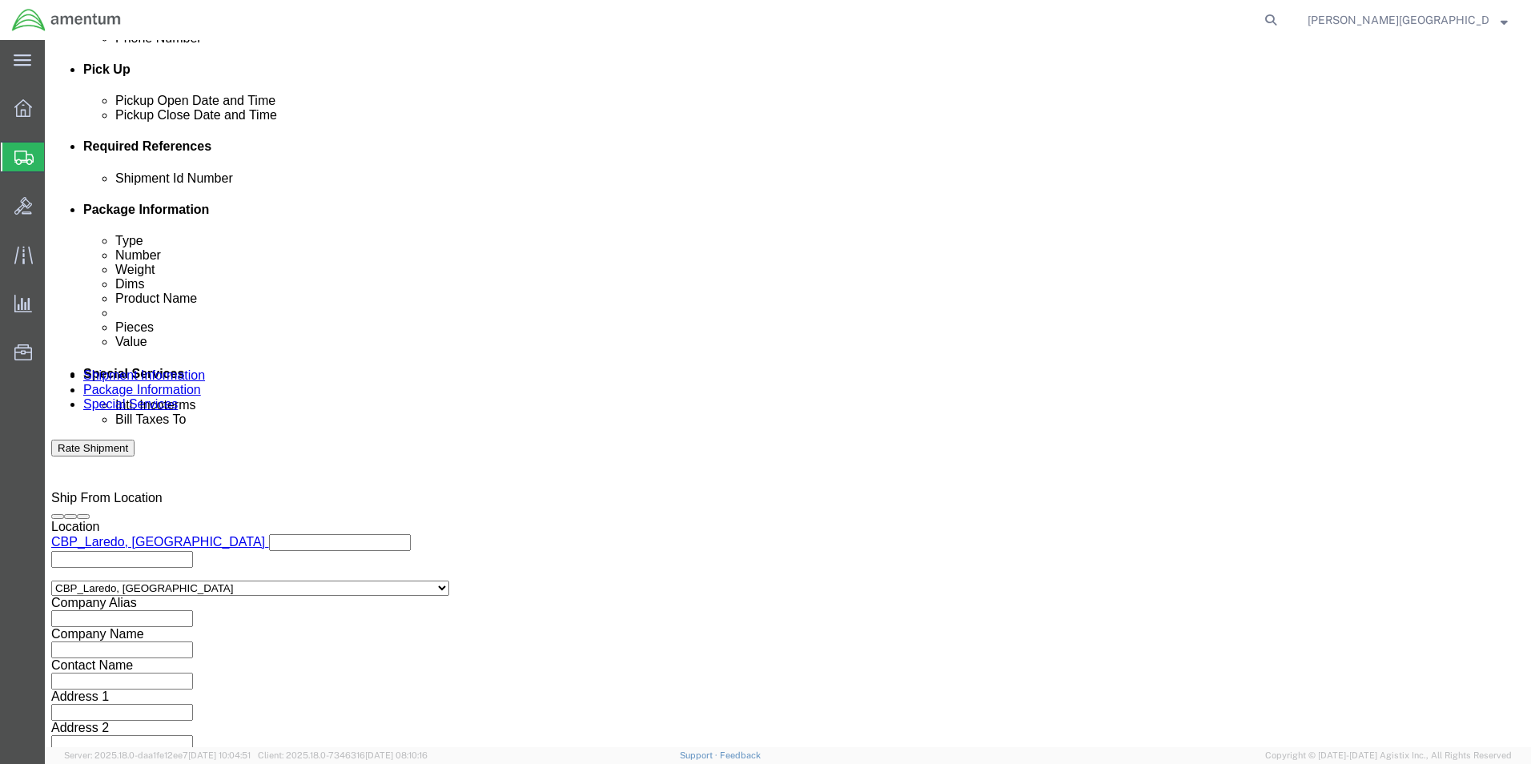
type input "56703743"
click button "Continue"
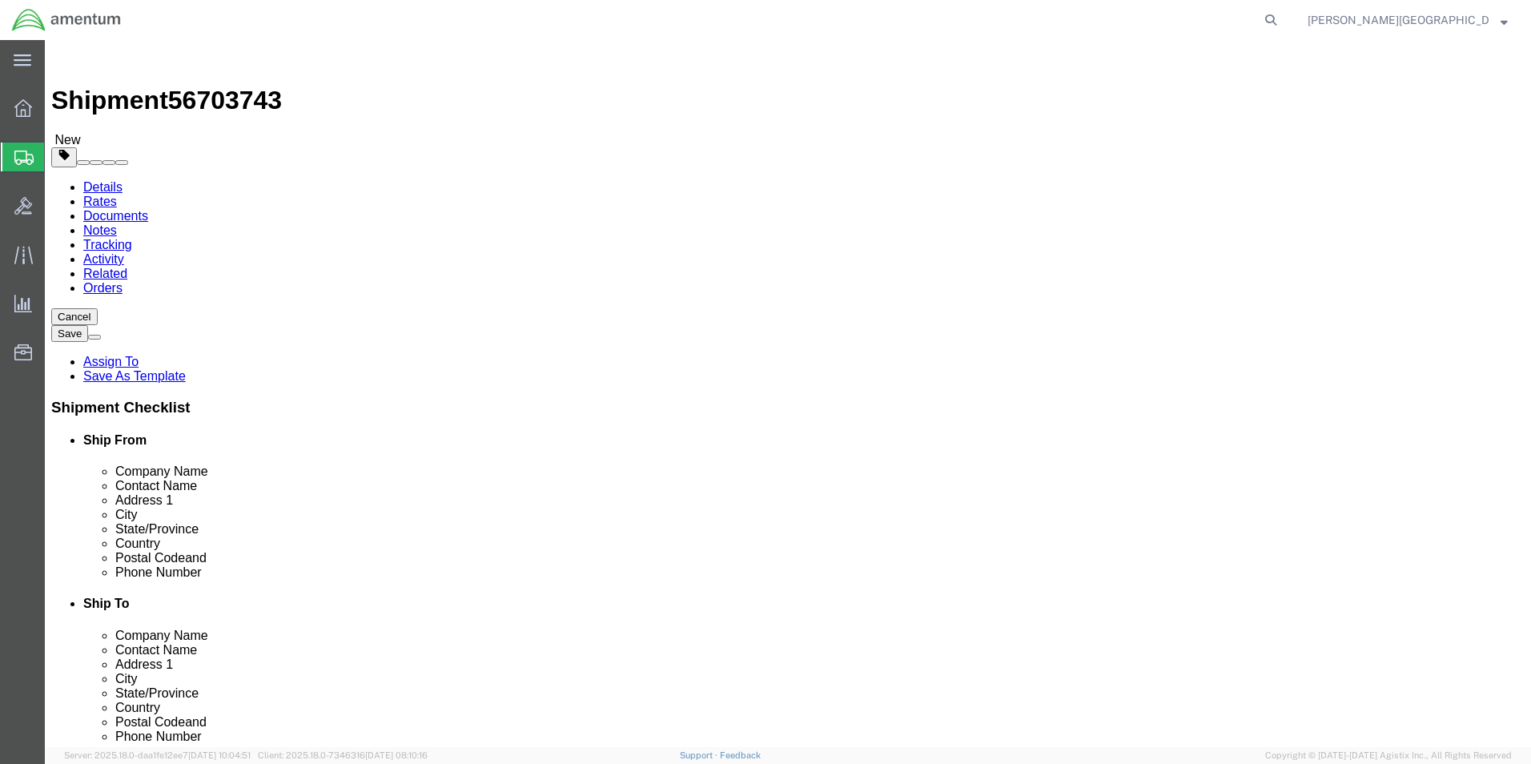
click button "Continue"
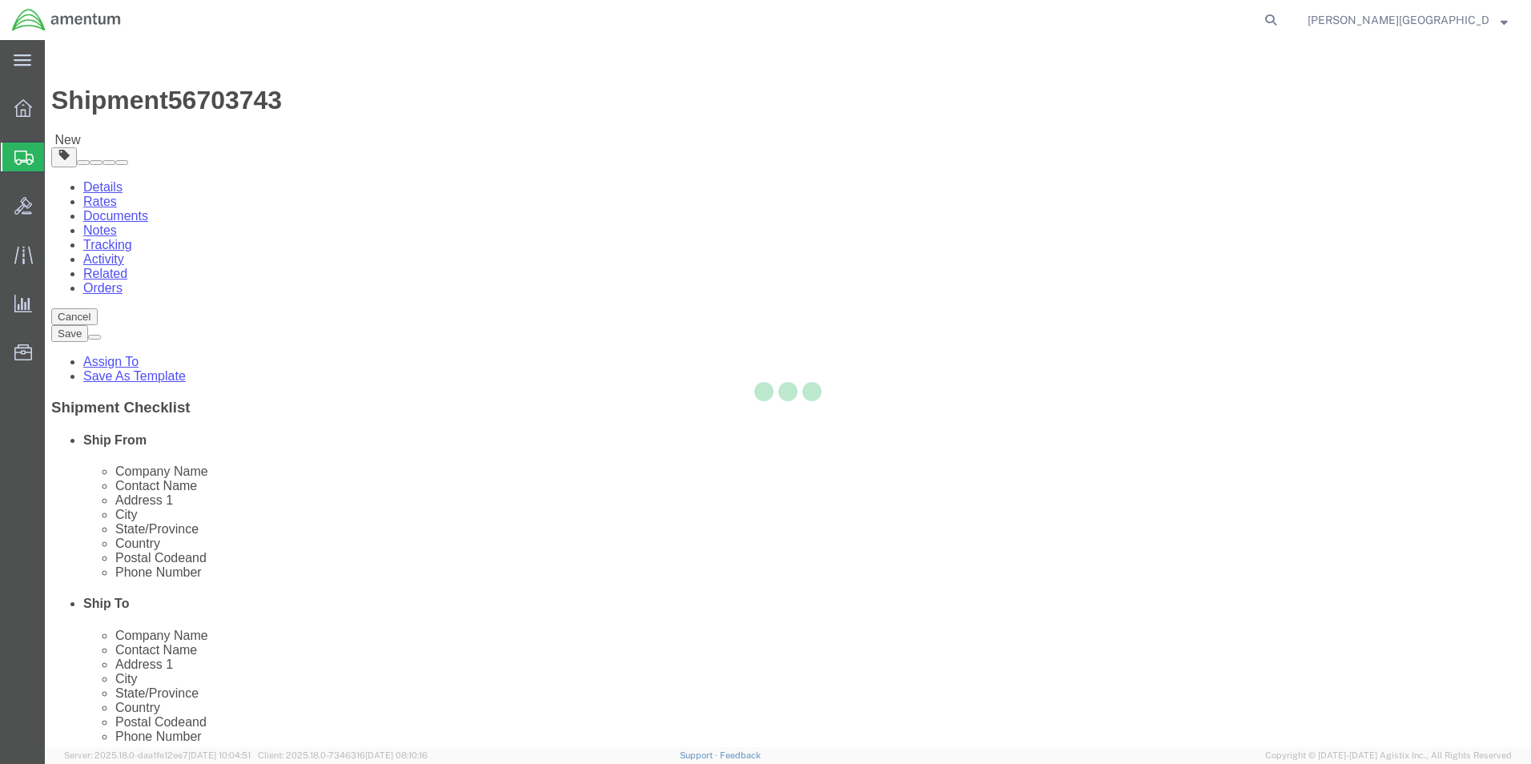
select select
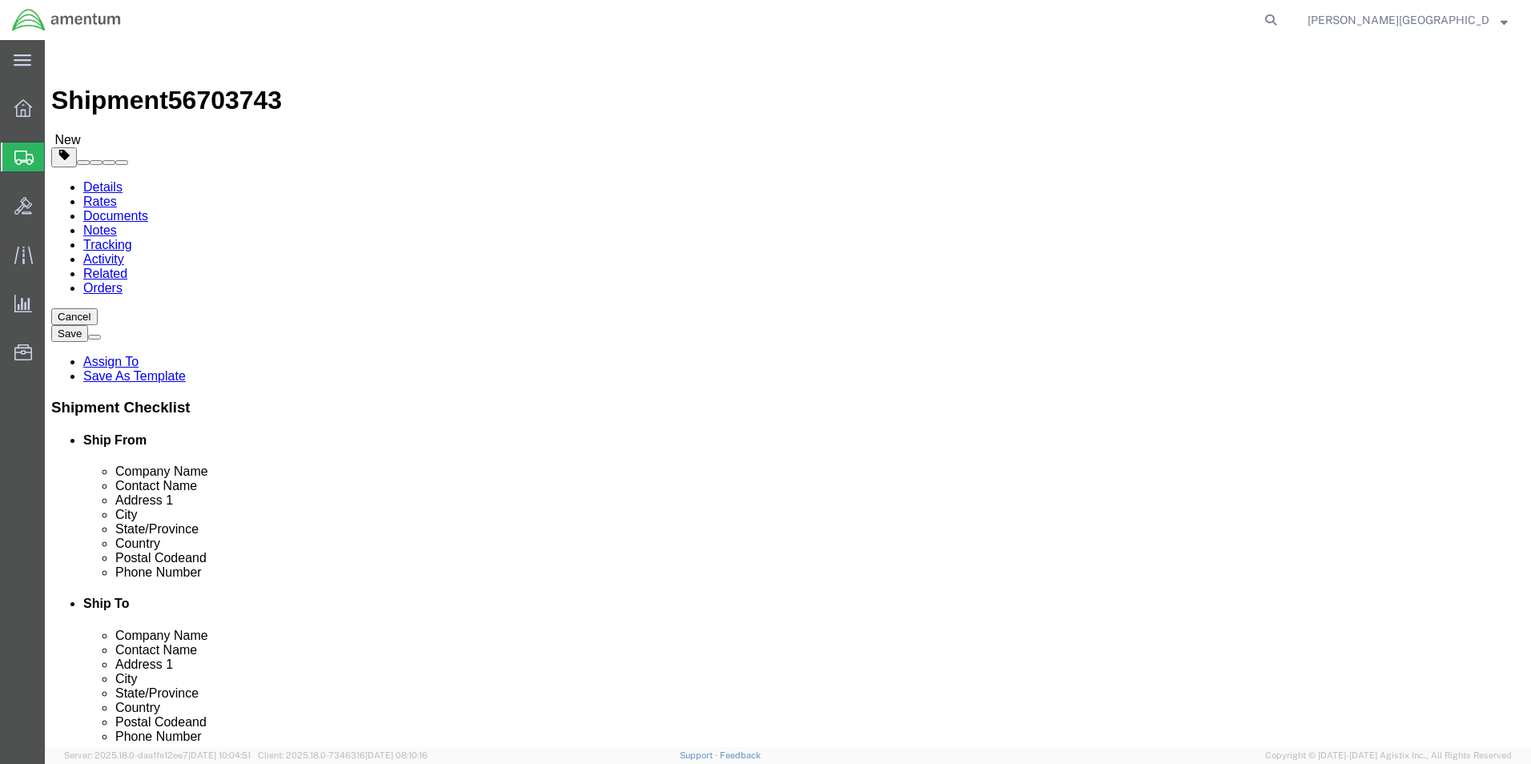
click button "Rate Shipment"
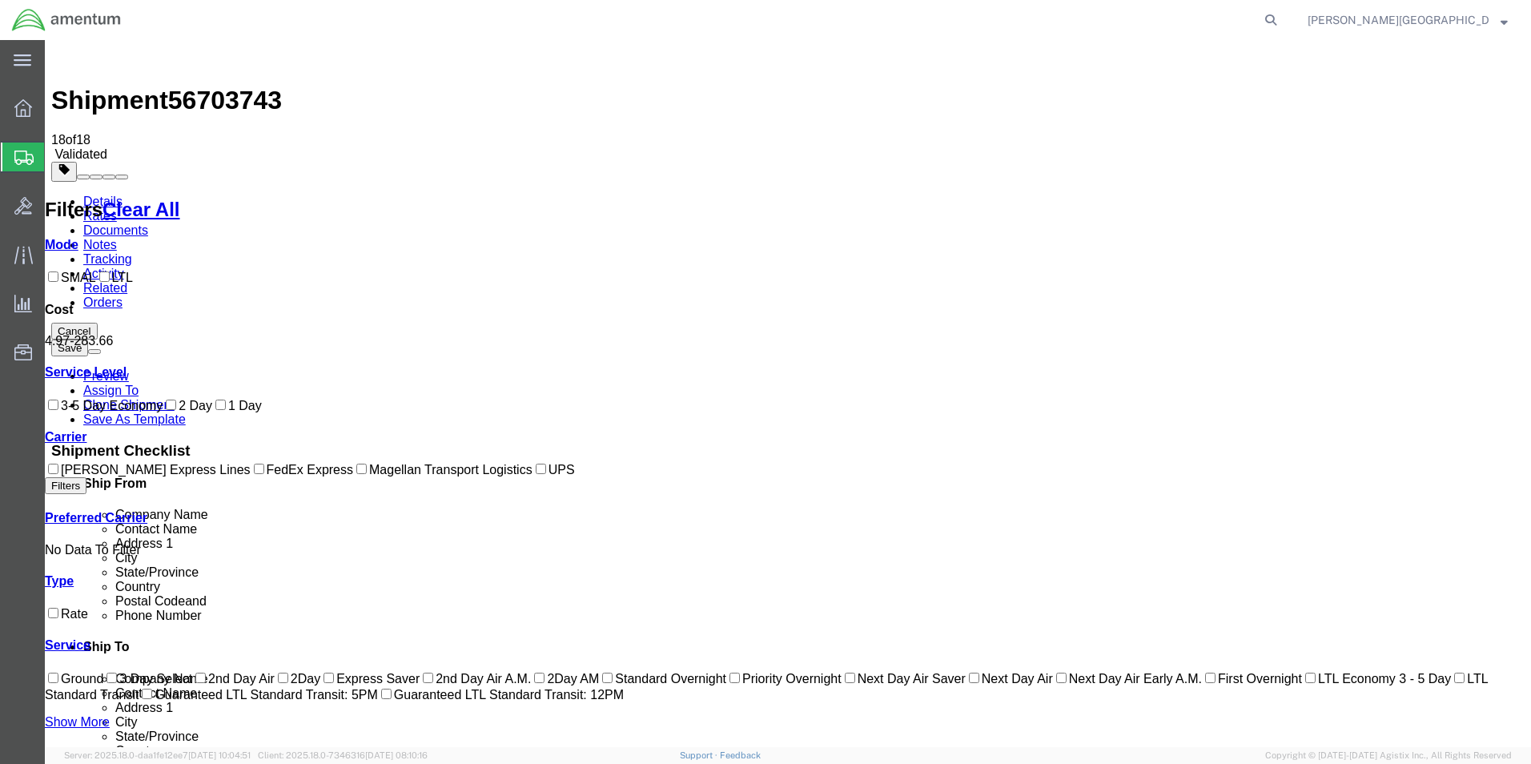
checkbox input "true"
